Goal: Information Seeking & Learning: Learn about a topic

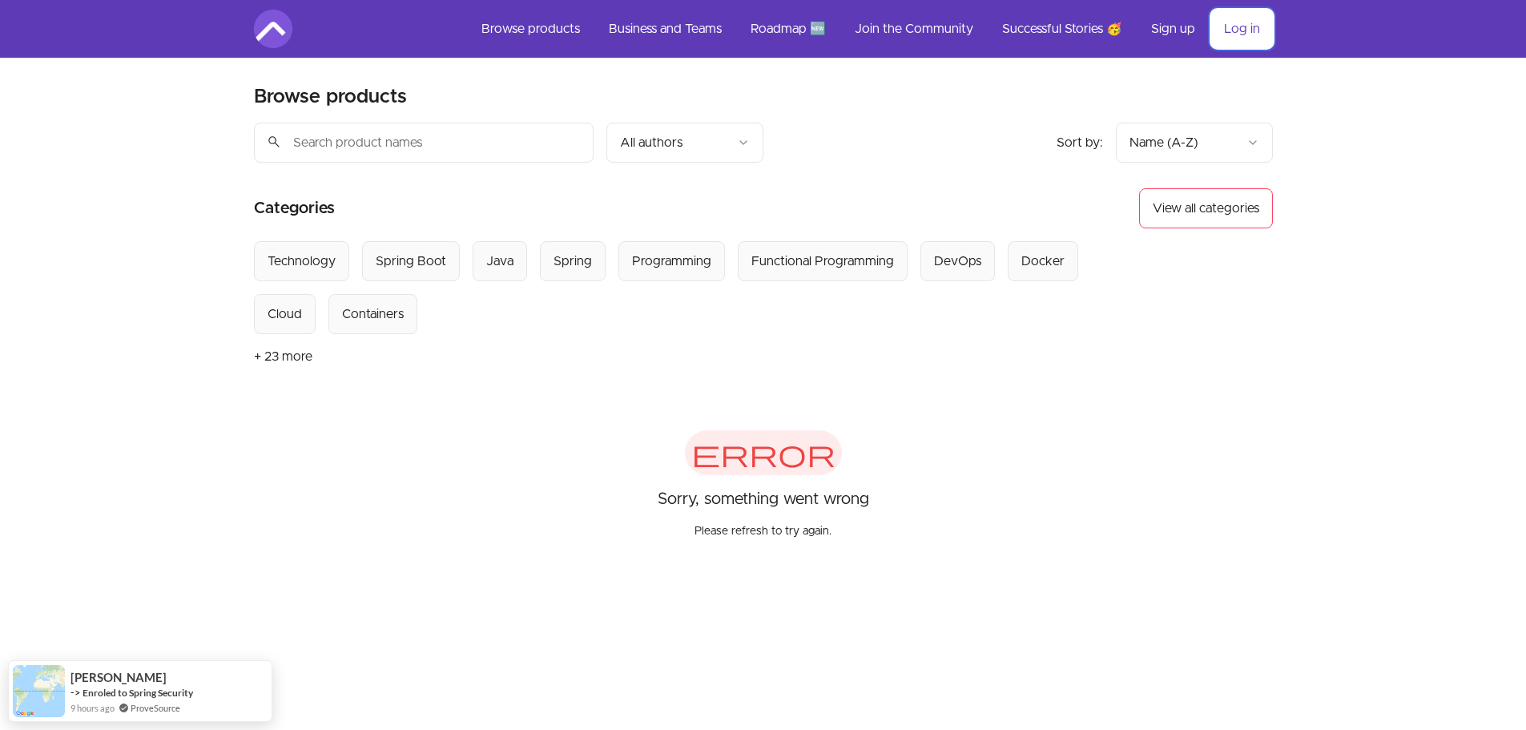
click at [1240, 34] on link "Log in" at bounding box center [1242, 29] width 62 height 38
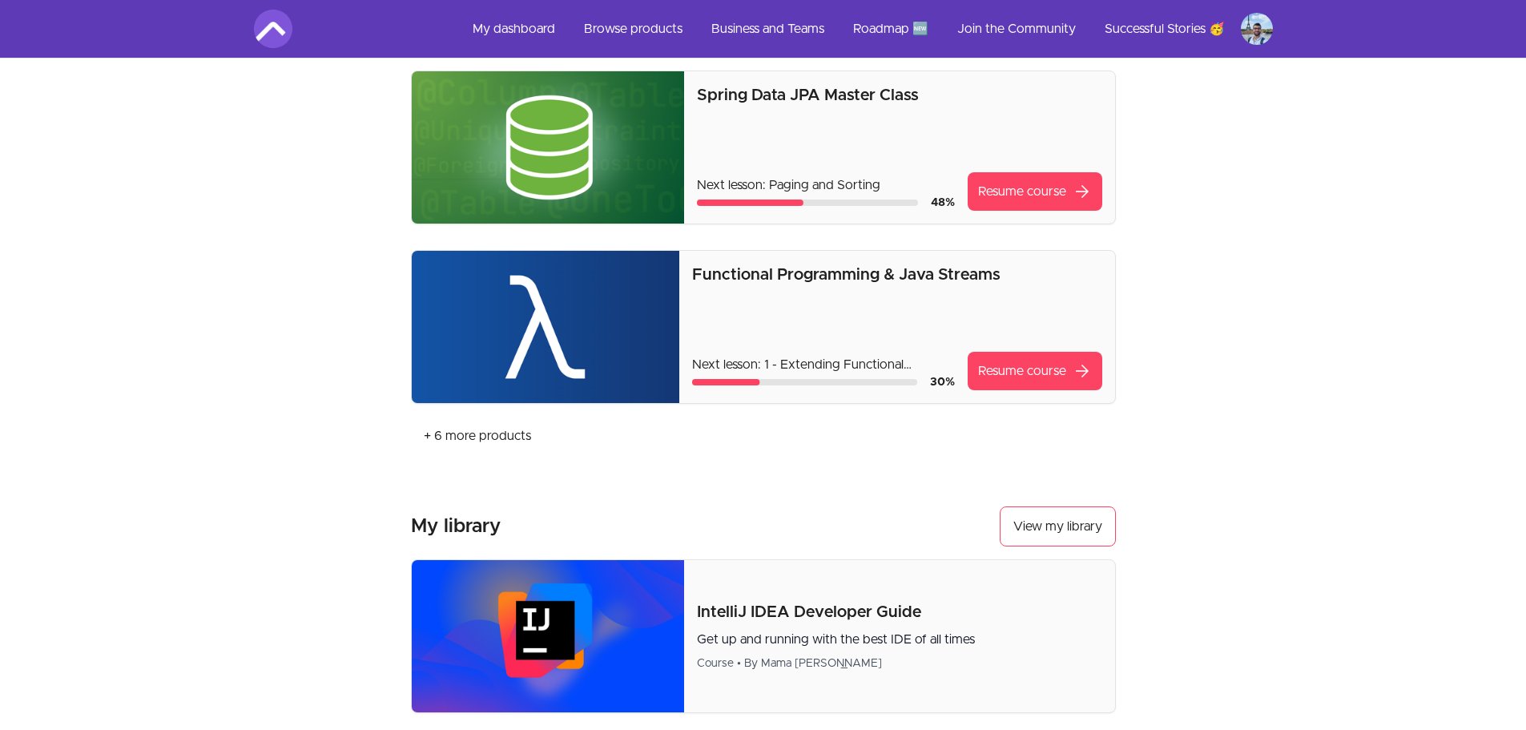
scroll to position [415, 0]
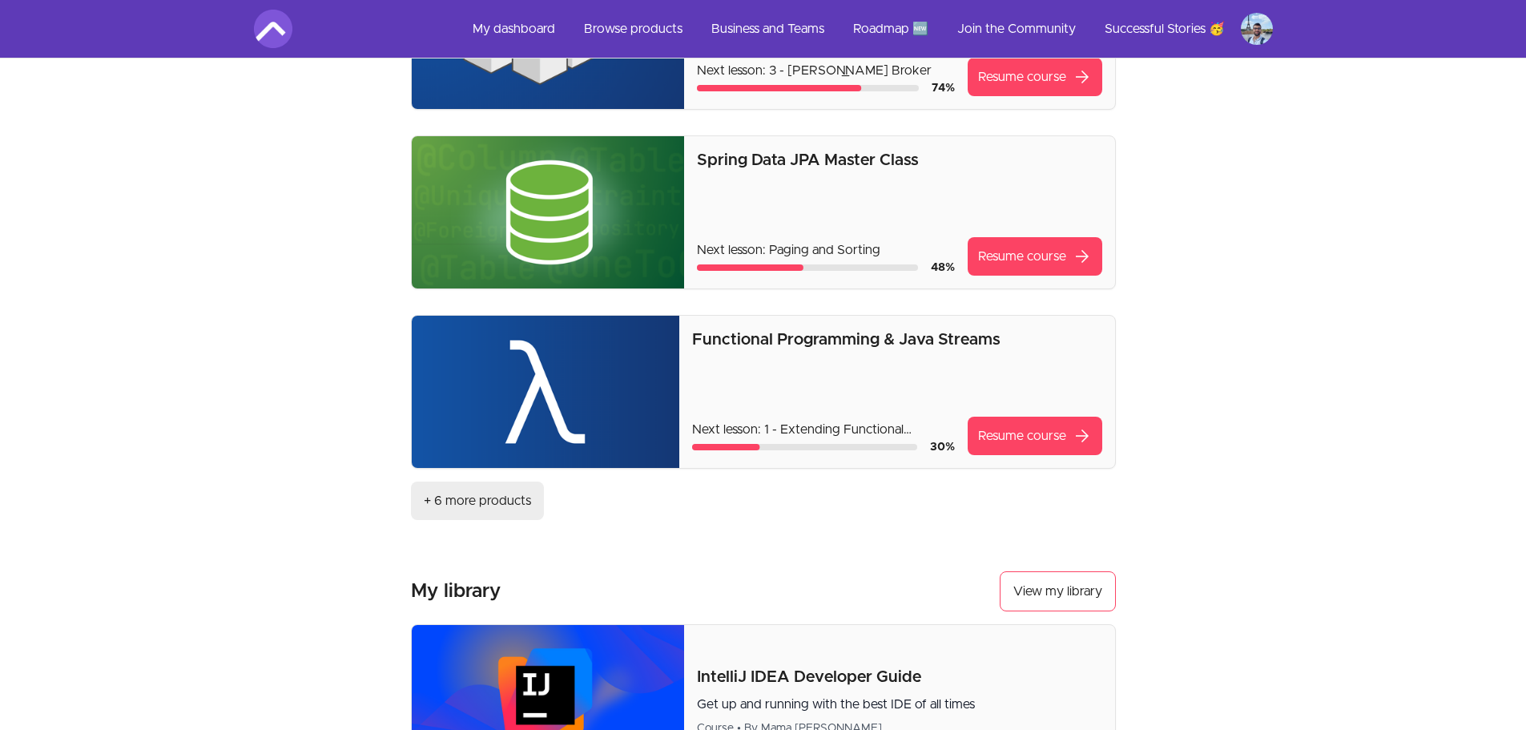
click at [495, 504] on link "+ 6 more products" at bounding box center [477, 500] width 133 height 38
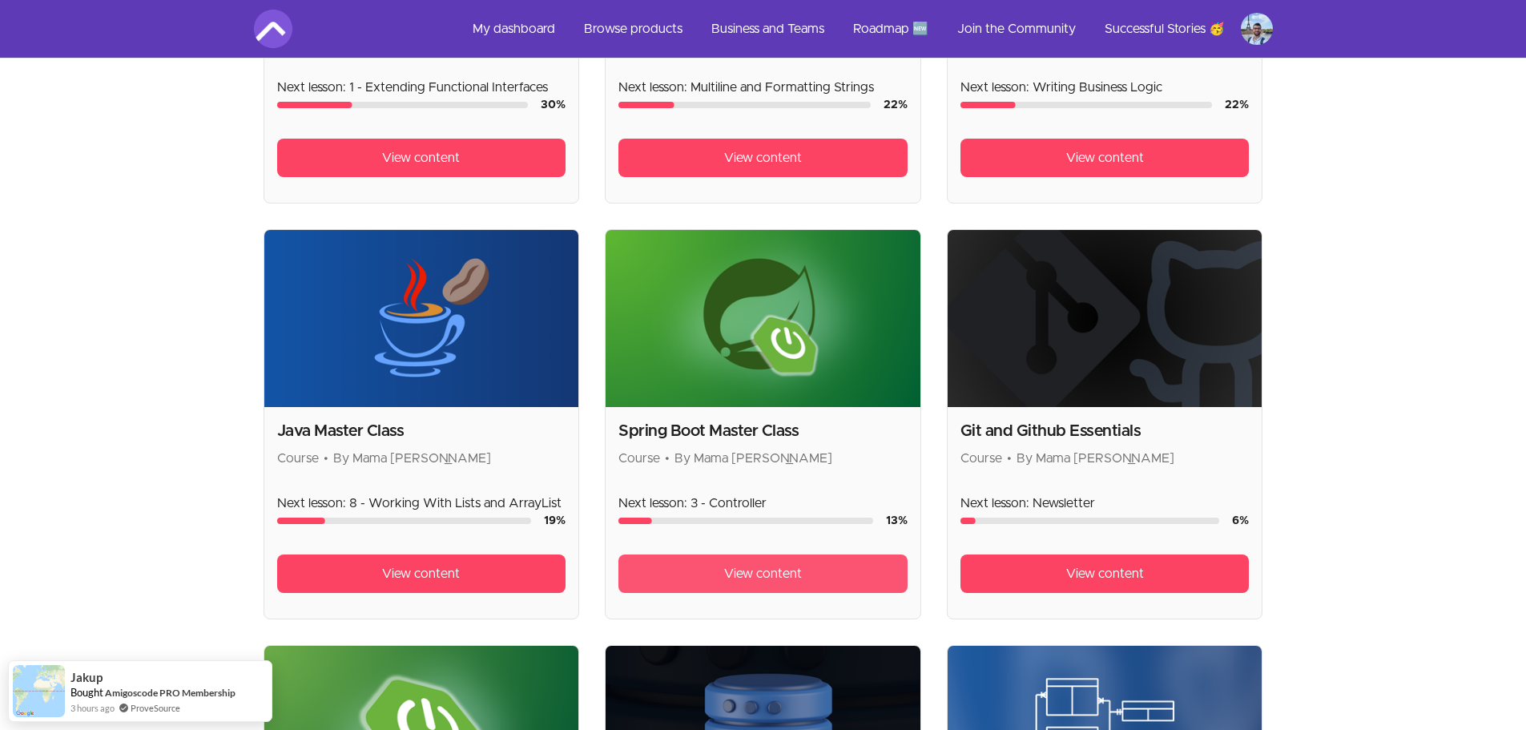
scroll to position [1041, 0]
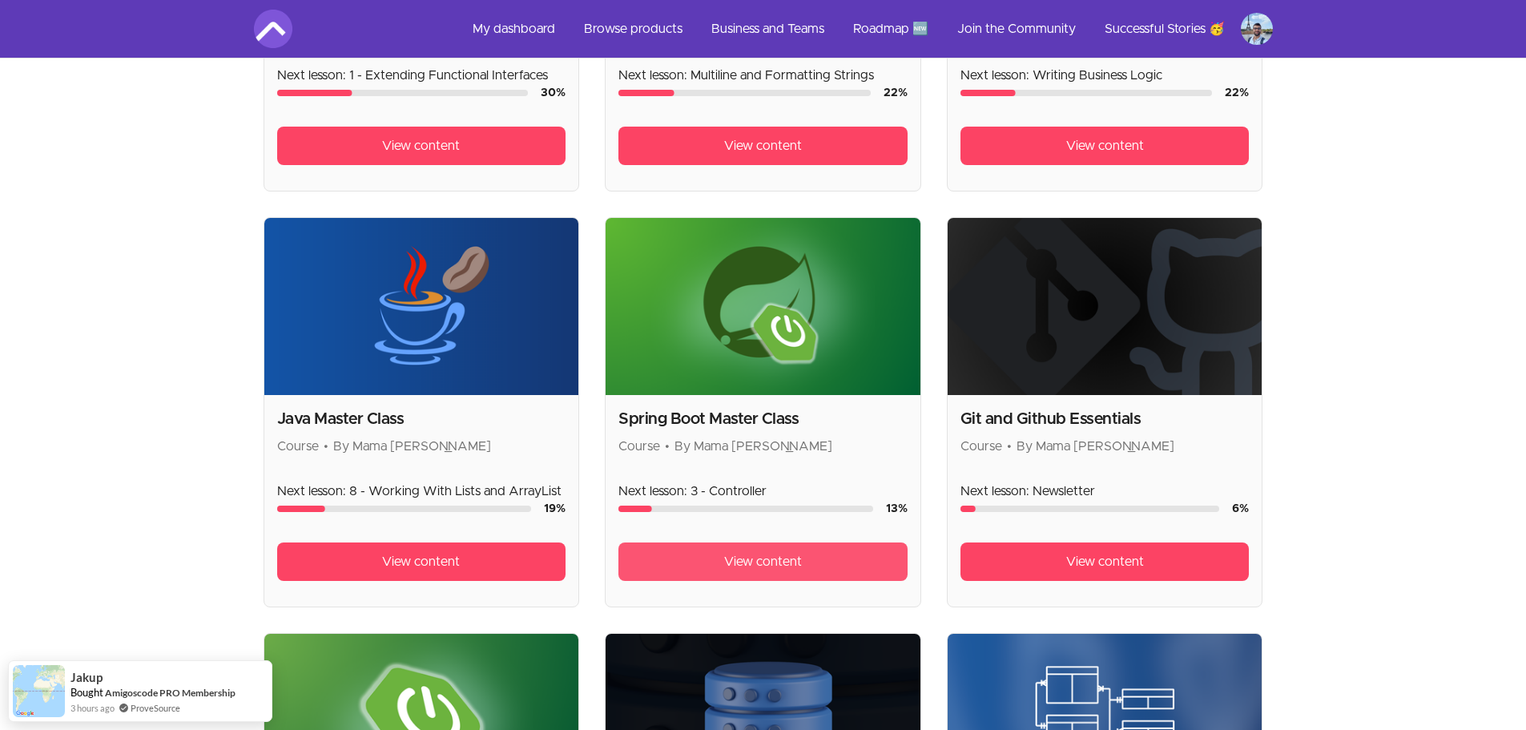
click at [788, 566] on span "View content" at bounding box center [763, 561] width 78 height 19
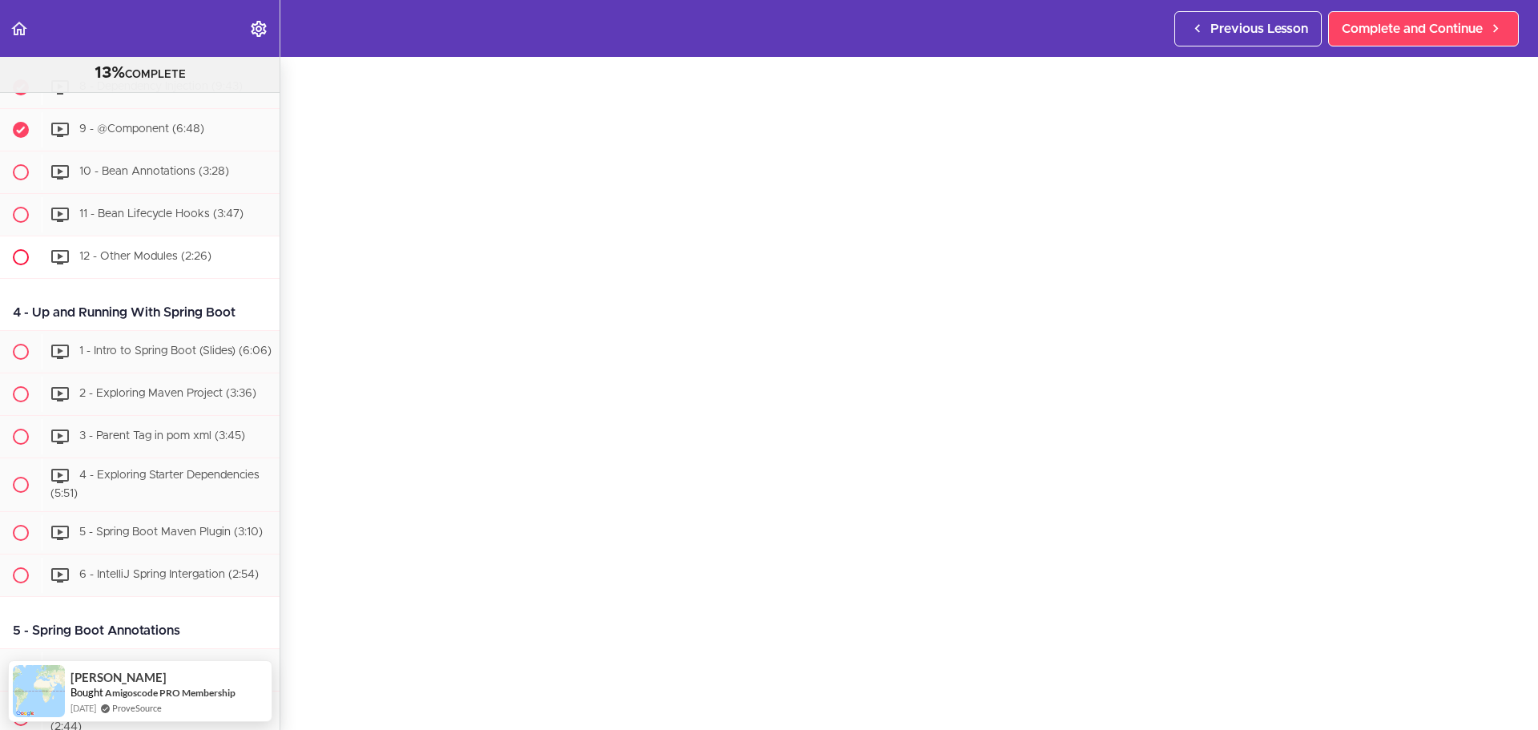
scroll to position [961, 0]
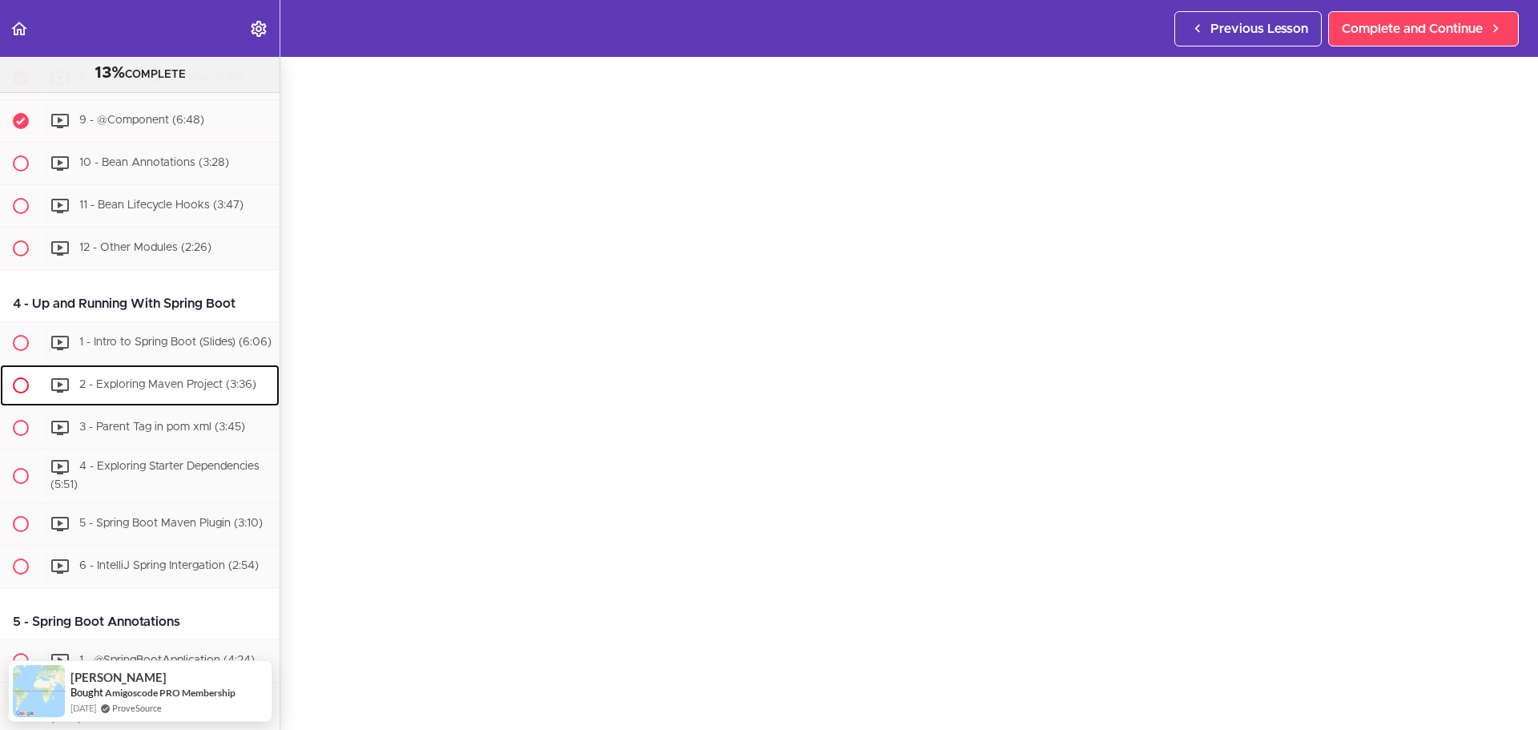
click at [169, 389] on div "2 - Exploring Maven Project (3:36)" at bounding box center [161, 385] width 238 height 35
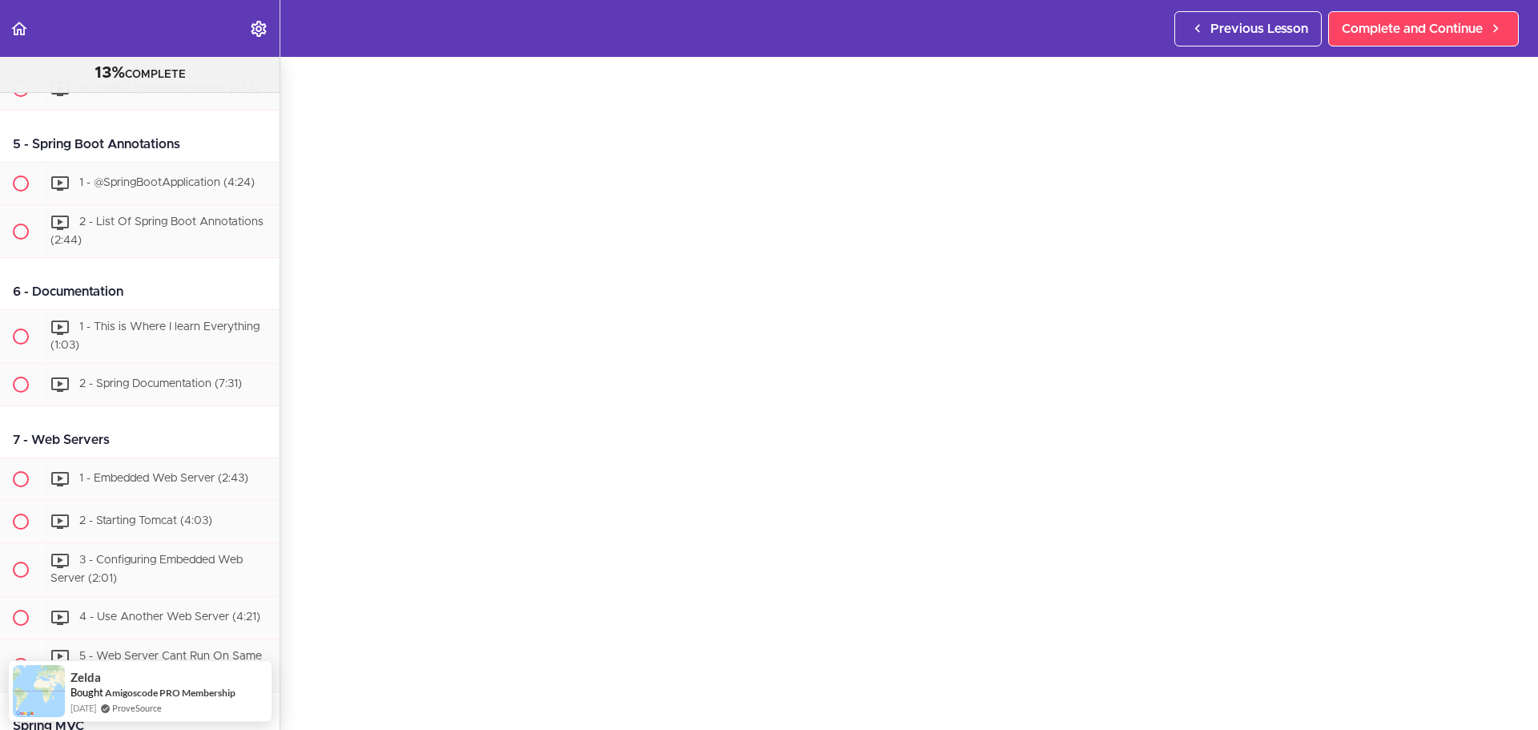
scroll to position [1551, 0]
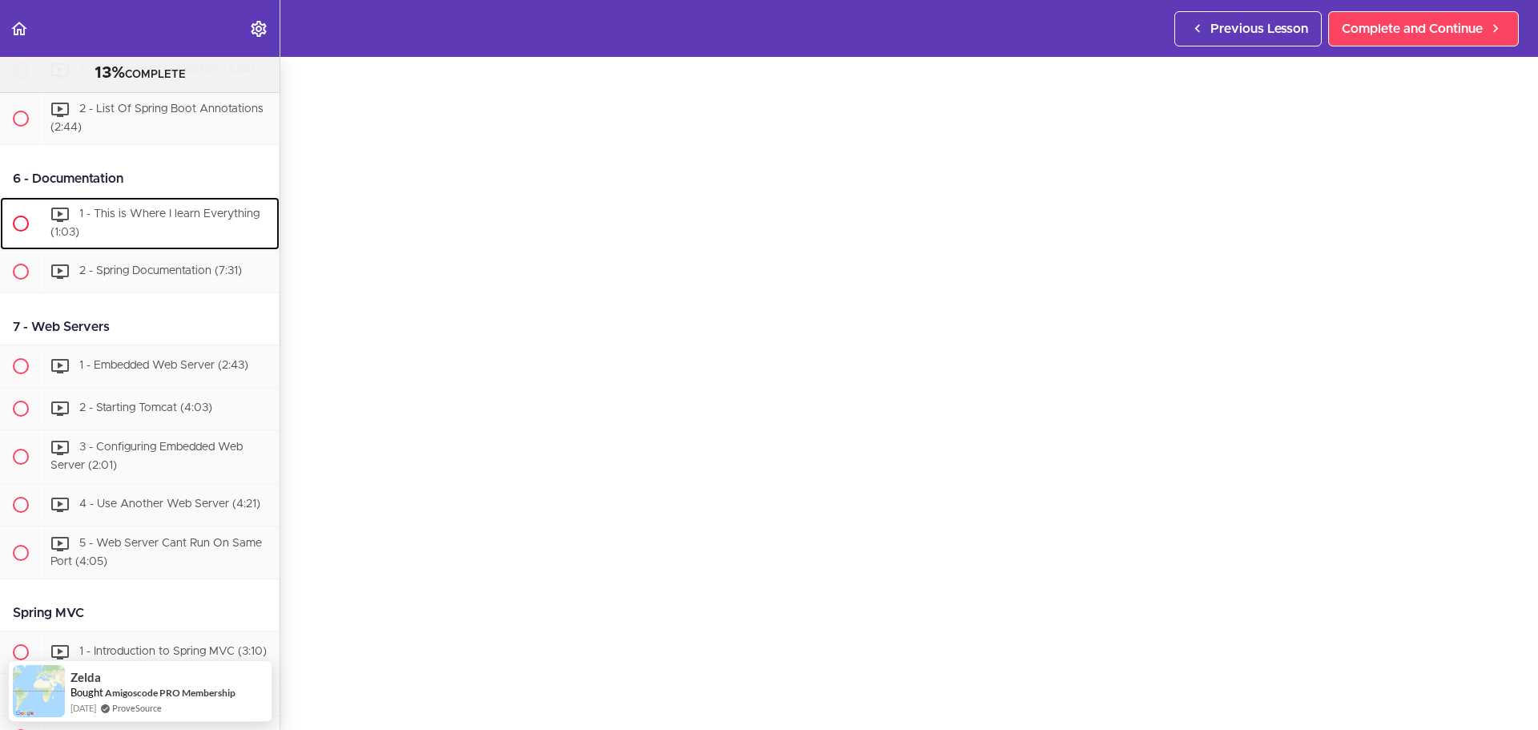
click at [157, 239] on span "1 - This is Where I learn Everything (1:03)" at bounding box center [154, 224] width 209 height 30
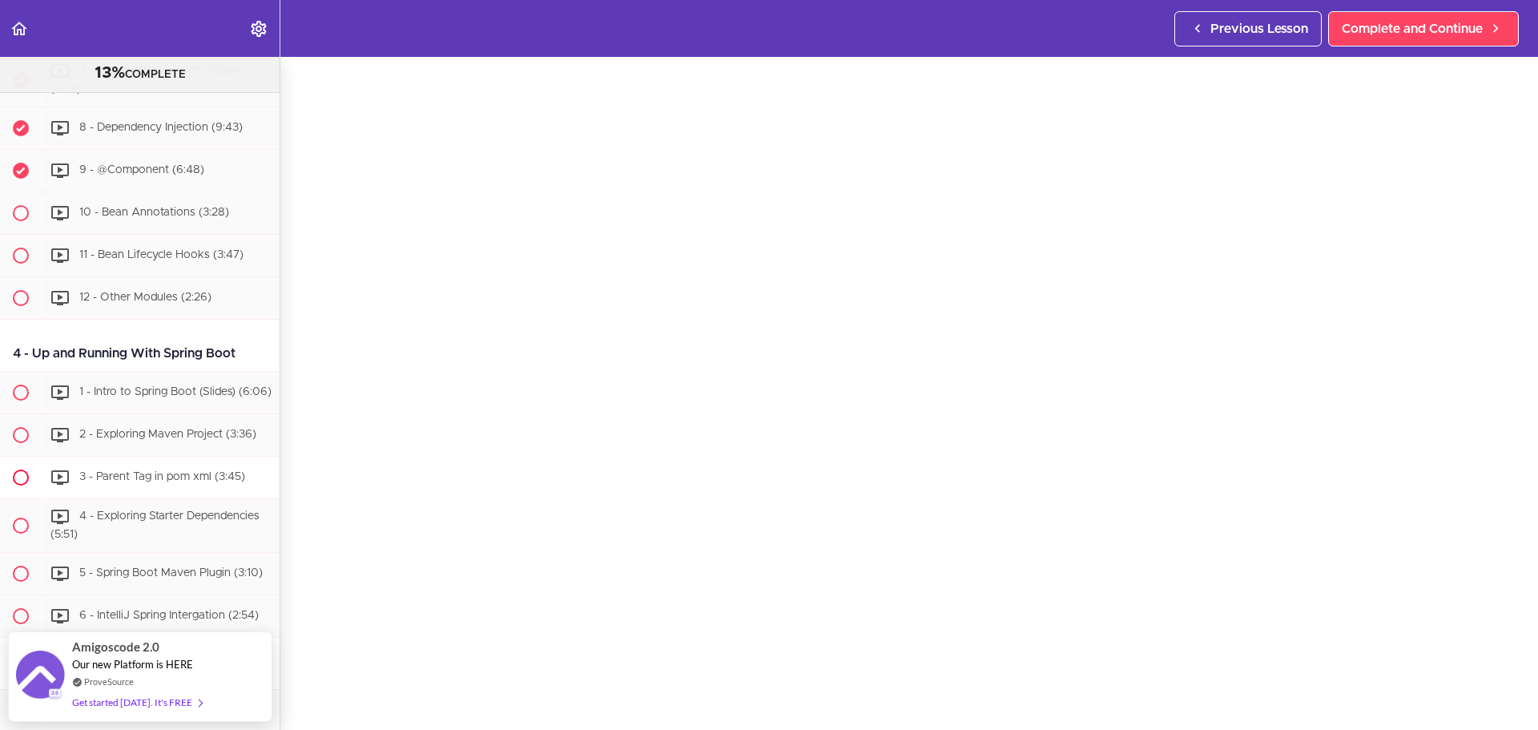
scroll to position [863, 0]
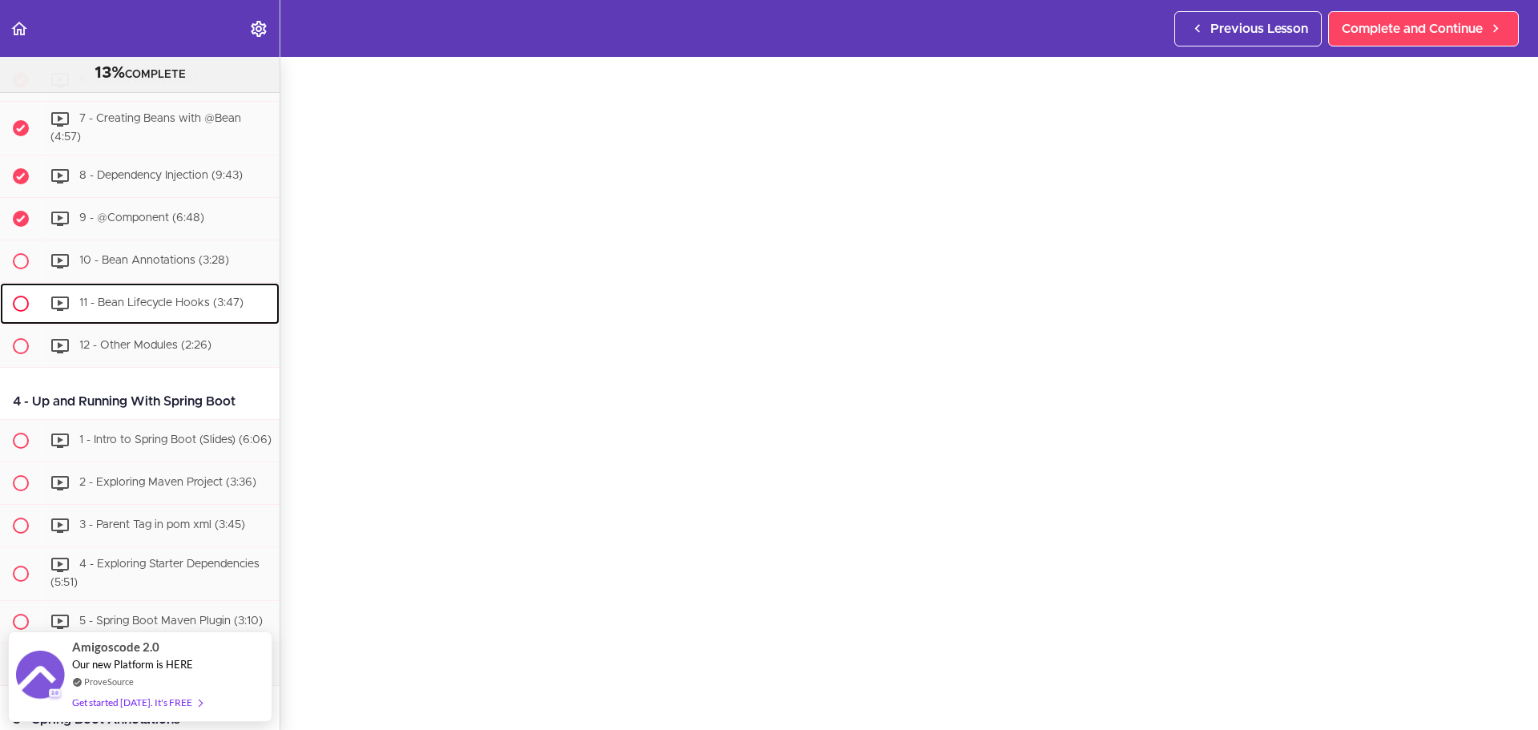
click at [135, 321] on div "11 - Bean Lifecycle Hooks (3:47)" at bounding box center [161, 303] width 238 height 35
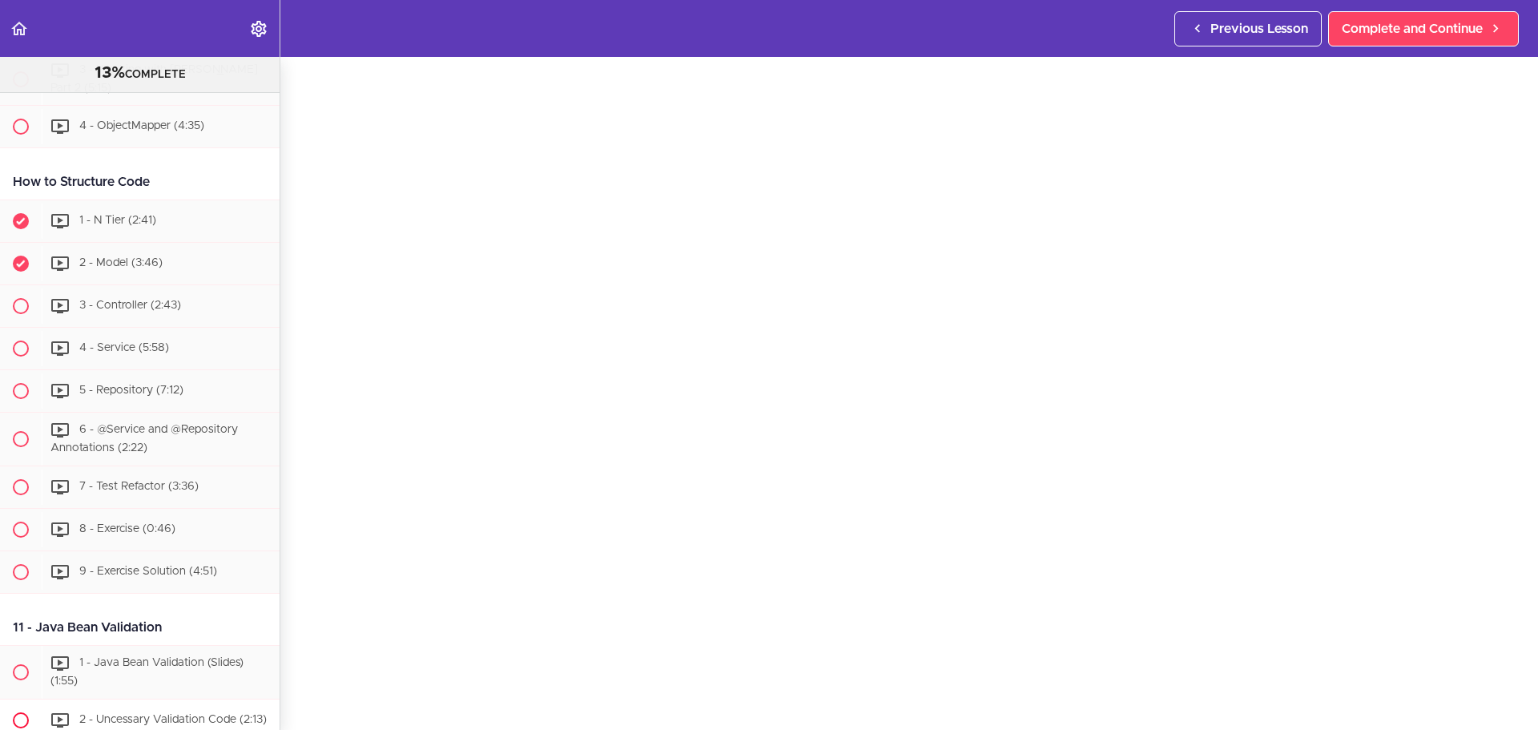
scroll to position [2909, 0]
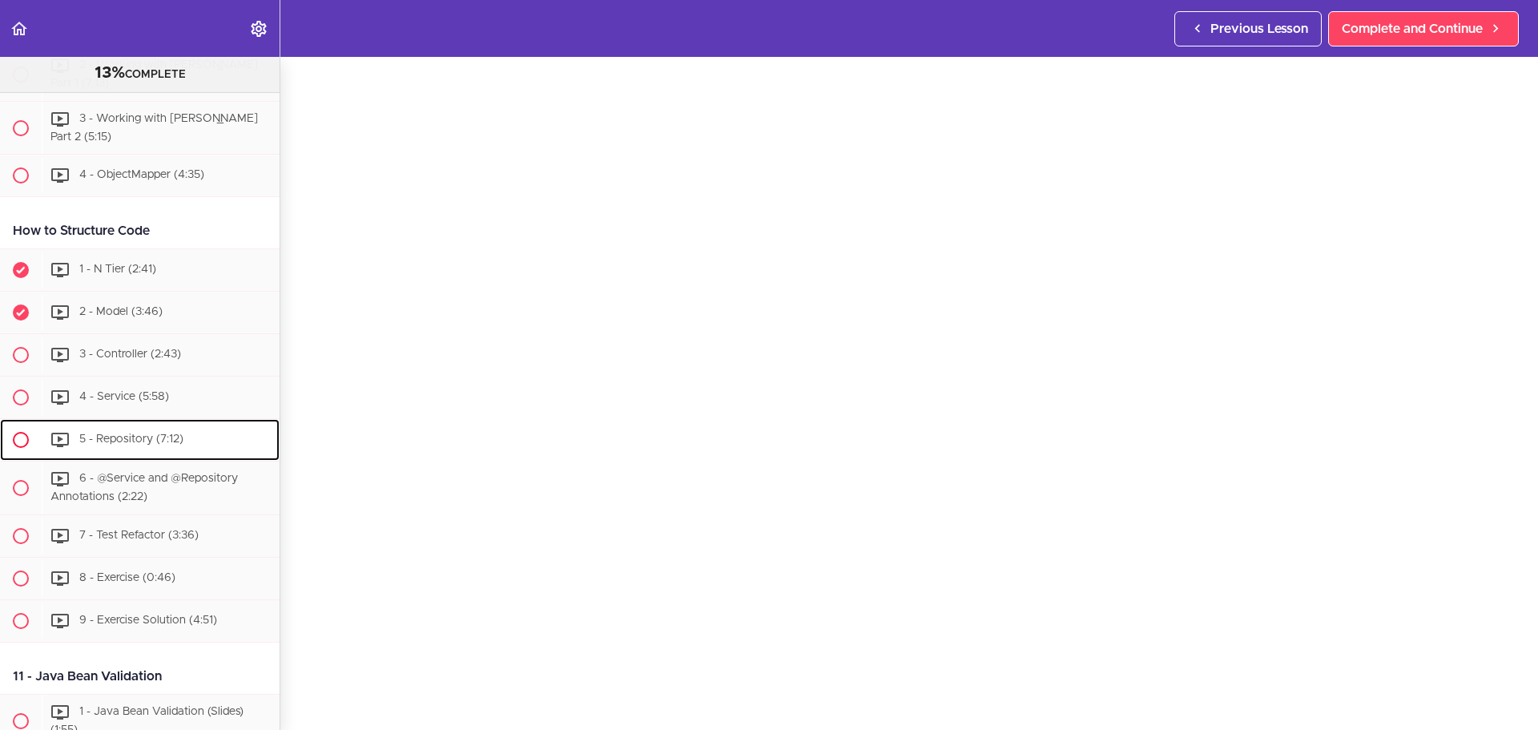
click at [139, 457] on div "5 - Repository (7:12)" at bounding box center [161, 439] width 238 height 35
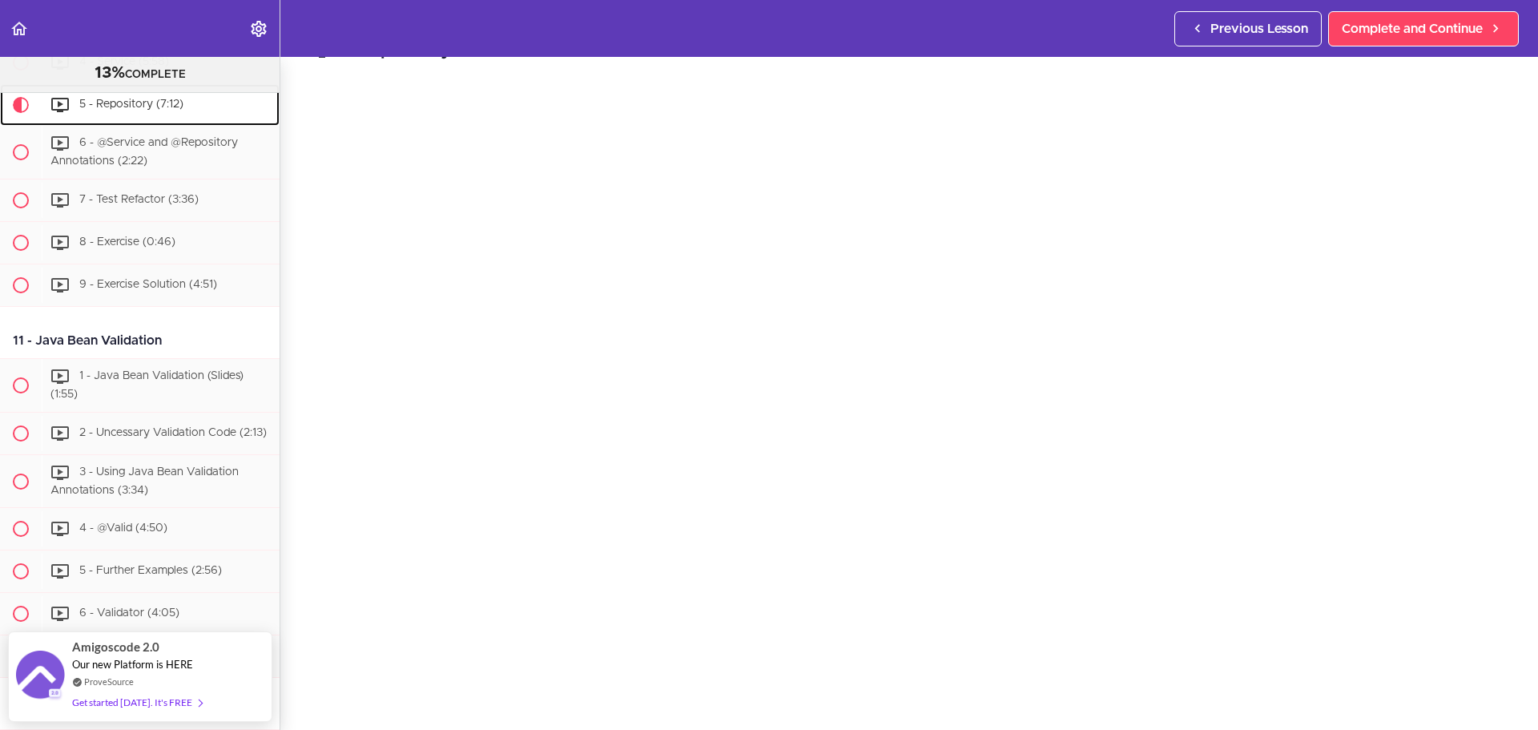
scroll to position [80, 0]
